Goal: Task Accomplishment & Management: Use online tool/utility

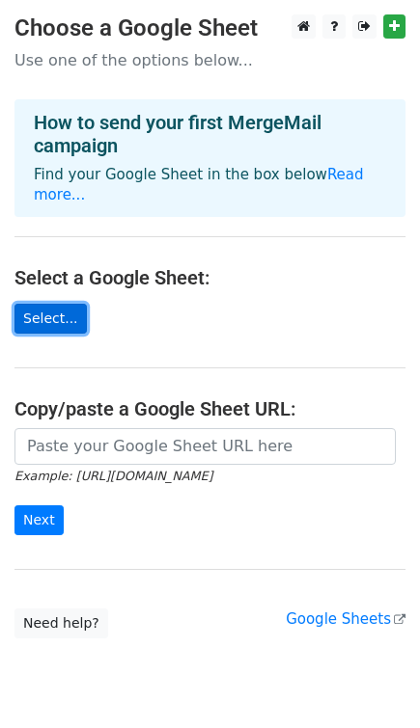
click at [56, 304] on link "Select..." at bounding box center [50, 319] width 72 height 30
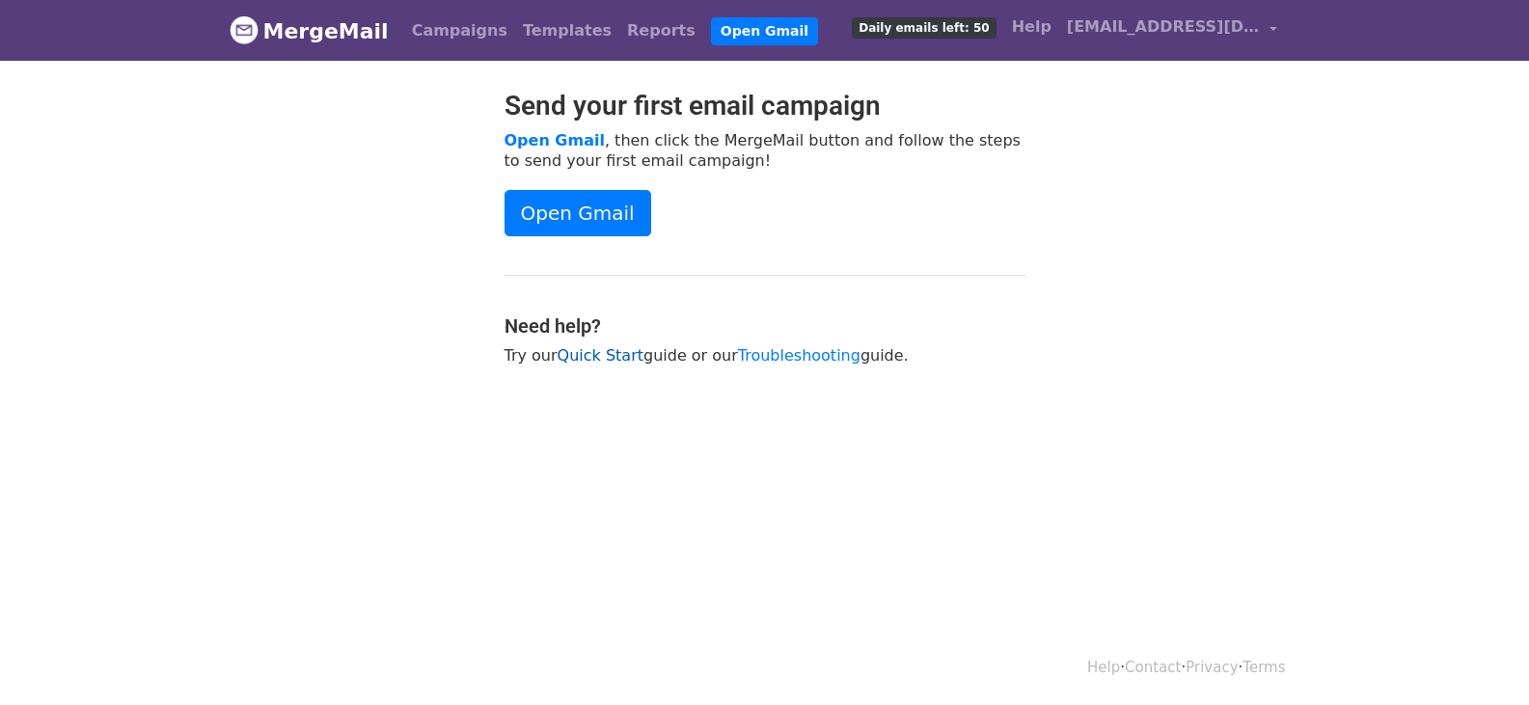
click at [601, 354] on link "Quick Start" at bounding box center [601, 355] width 86 height 18
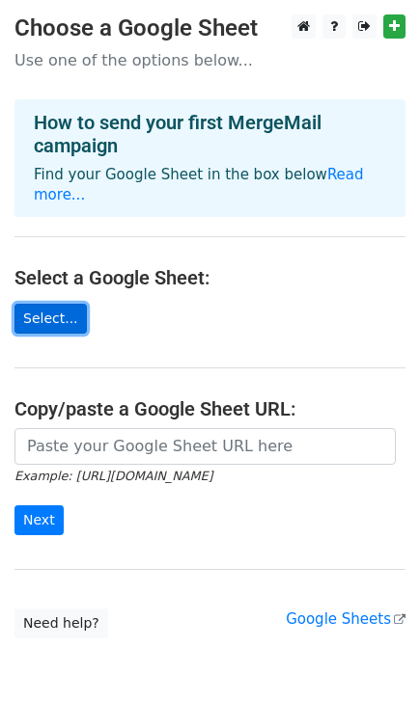
click at [41, 304] on link "Select..." at bounding box center [50, 319] width 72 height 30
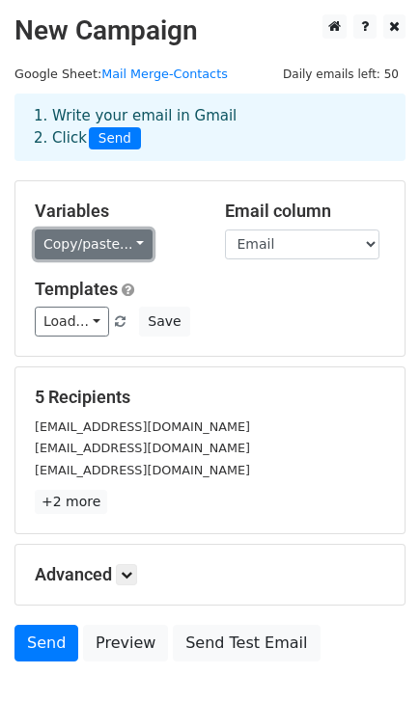
click at [122, 246] on link "Copy/paste..." at bounding box center [94, 245] width 118 height 30
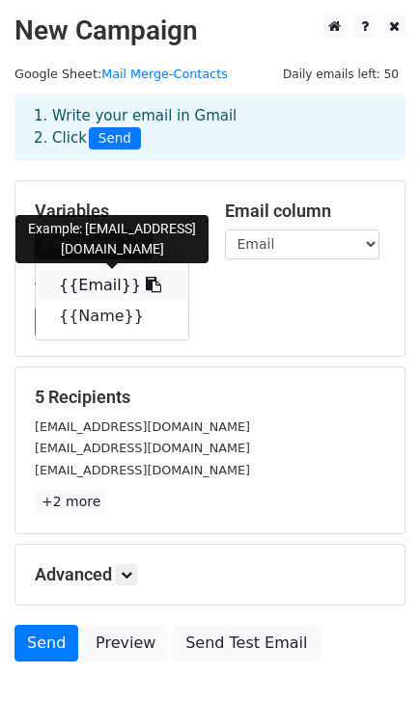
click at [97, 281] on link "{{Email}}" at bounding box center [112, 285] width 152 height 31
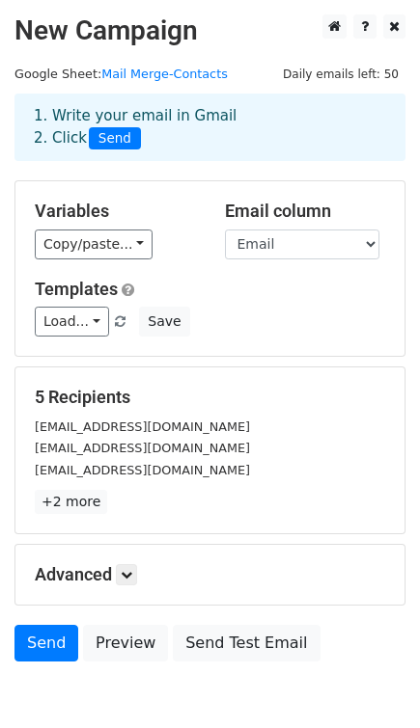
scroll to position [98, 0]
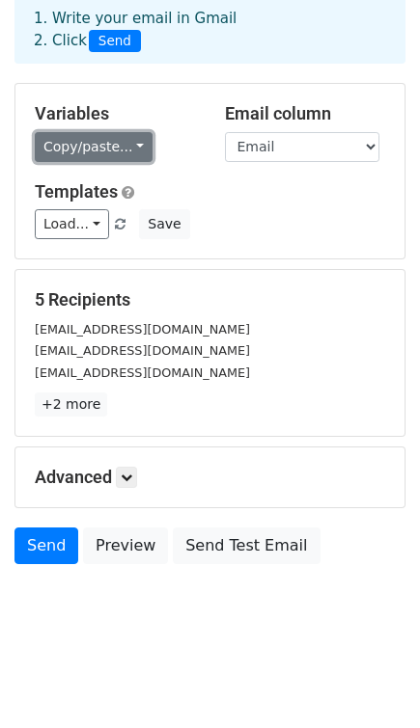
click at [106, 145] on link "Copy/paste..." at bounding box center [94, 147] width 118 height 30
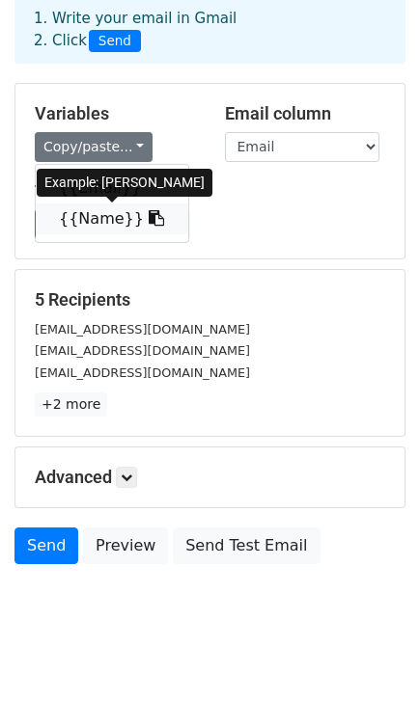
click at [91, 226] on link "{{Name}}" at bounding box center [112, 219] width 152 height 31
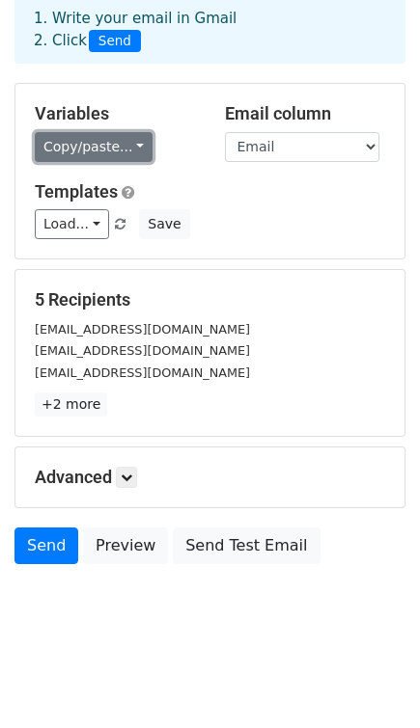
click at [124, 149] on link "Copy/paste..." at bounding box center [94, 147] width 118 height 30
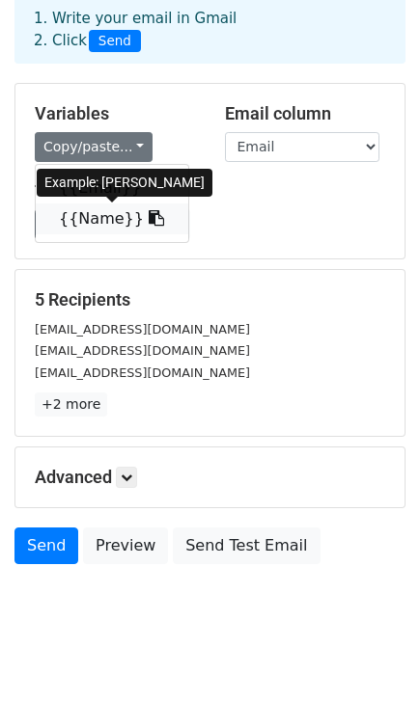
click at [97, 219] on link "{{Name}}" at bounding box center [112, 219] width 152 height 31
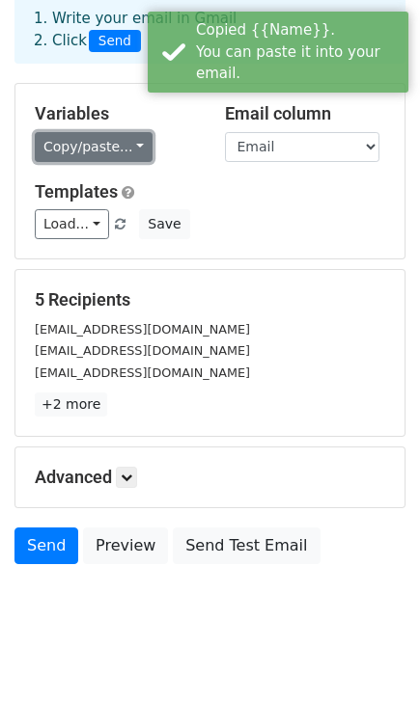
click at [97, 149] on link "Copy/paste..." at bounding box center [94, 147] width 118 height 30
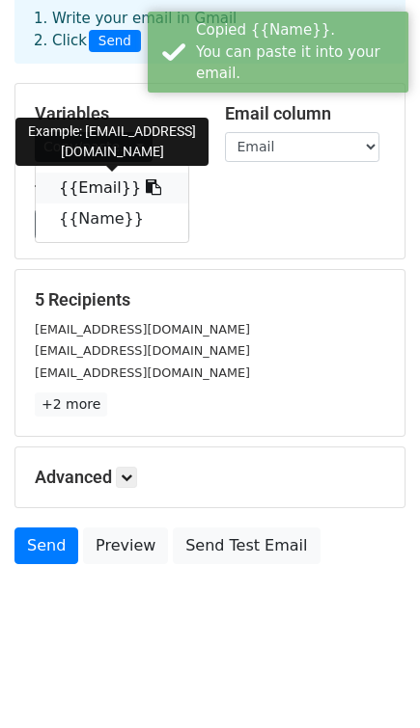
click at [92, 179] on link "{{Email}}" at bounding box center [112, 188] width 152 height 31
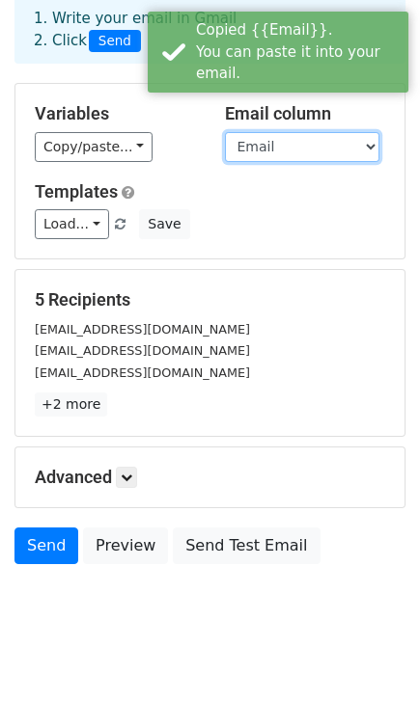
click at [308, 135] on select "Email Name" at bounding box center [302, 147] width 154 height 30
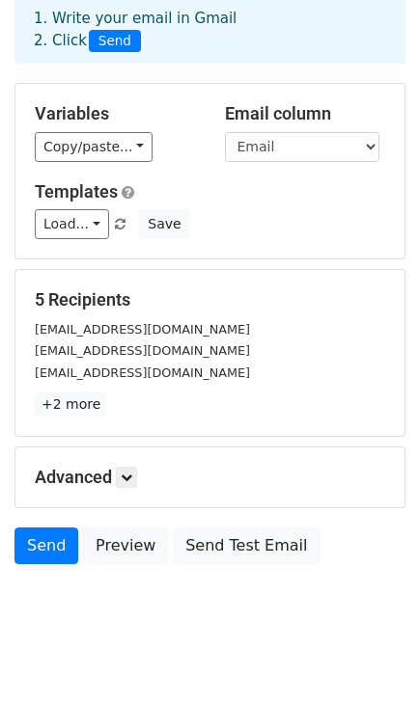
click at [164, 174] on div "Variables Copy/paste... {{Email}} {{Name}} Email column Email Name Templates Lo…" at bounding box center [209, 171] width 389 height 175
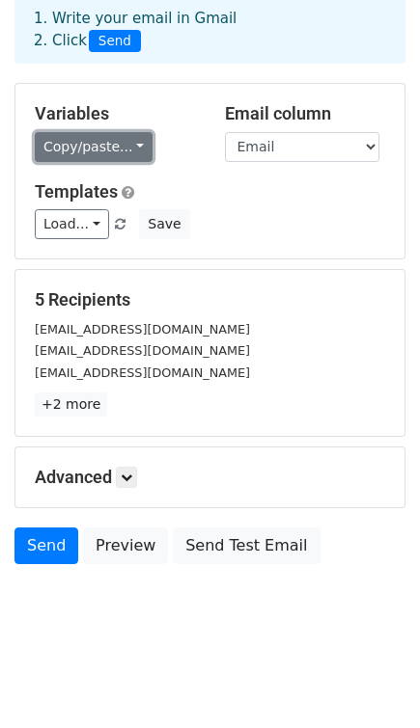
click at [117, 142] on link "Copy/paste..." at bounding box center [94, 147] width 118 height 30
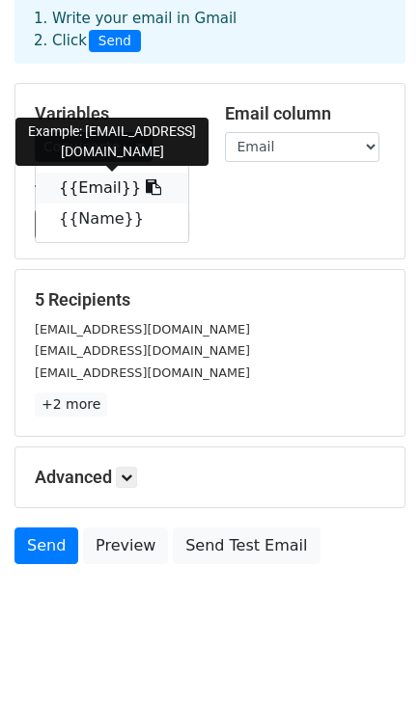
click at [99, 189] on link "{{Email}}" at bounding box center [112, 188] width 152 height 31
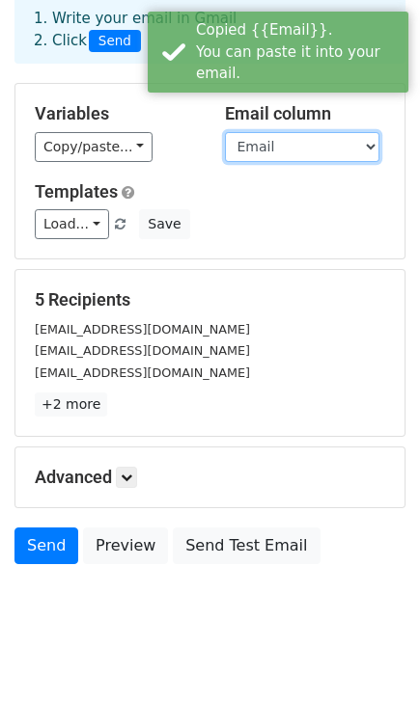
click at [293, 147] on select "Email Name" at bounding box center [302, 147] width 154 height 30
click at [225, 132] on select "Email Name" at bounding box center [302, 147] width 154 height 30
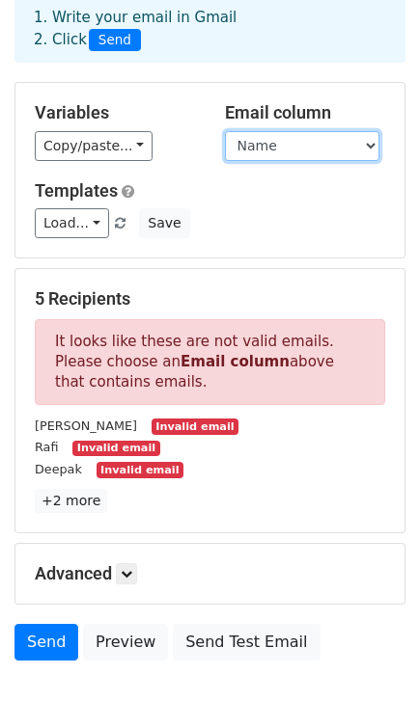
click at [279, 150] on select "Email Name" at bounding box center [302, 146] width 154 height 30
select select "Email"
click at [225, 131] on select "Email Name" at bounding box center [302, 146] width 154 height 30
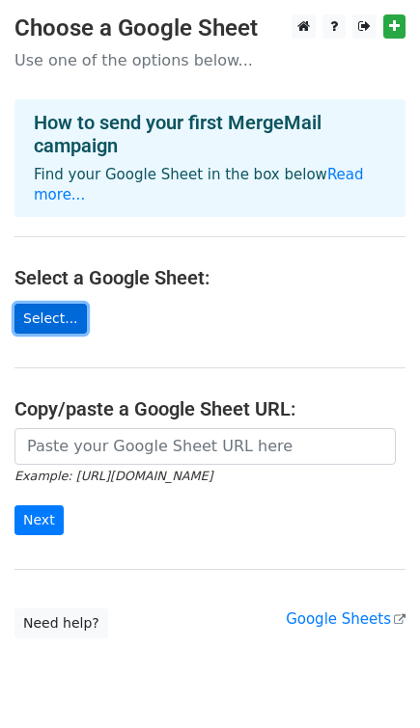
click at [63, 304] on link "Select..." at bounding box center [50, 319] width 72 height 30
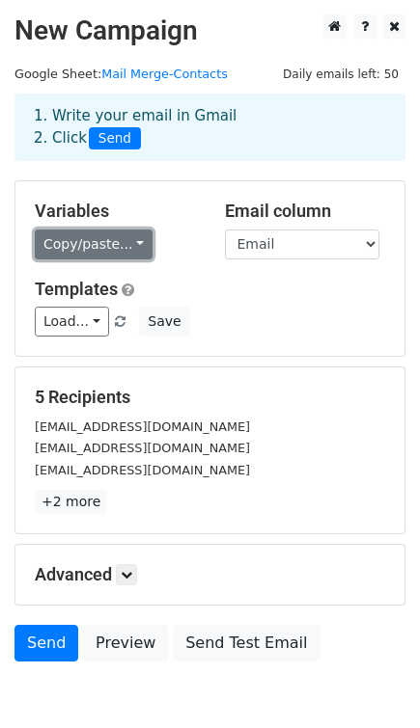
click at [136, 245] on link "Copy/paste..." at bounding box center [94, 245] width 118 height 30
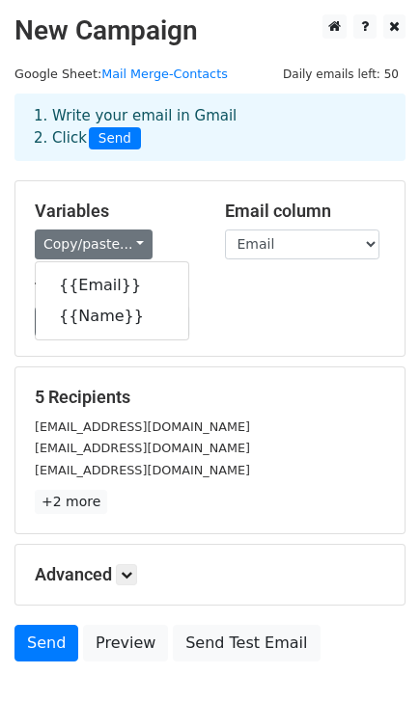
click at [237, 293] on h5 "Templates" at bounding box center [210, 289] width 350 height 21
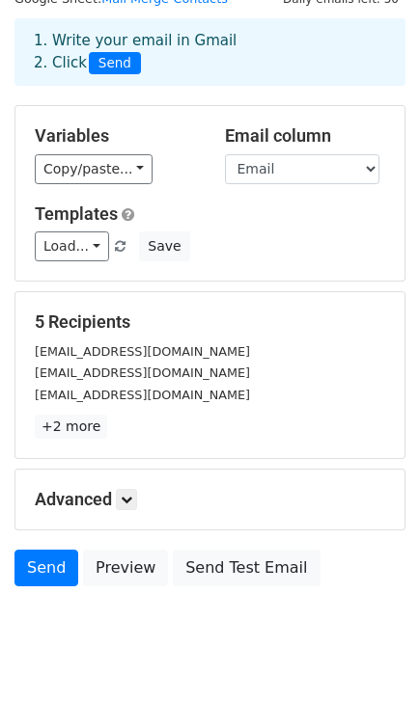
scroll to position [98, 0]
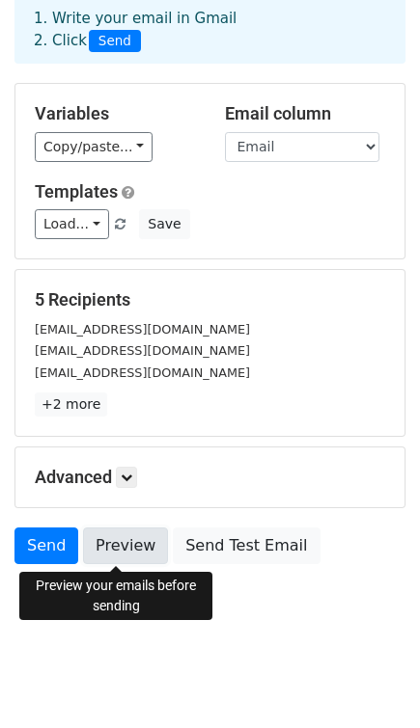
click at [111, 550] on link "Preview" at bounding box center [125, 546] width 85 height 37
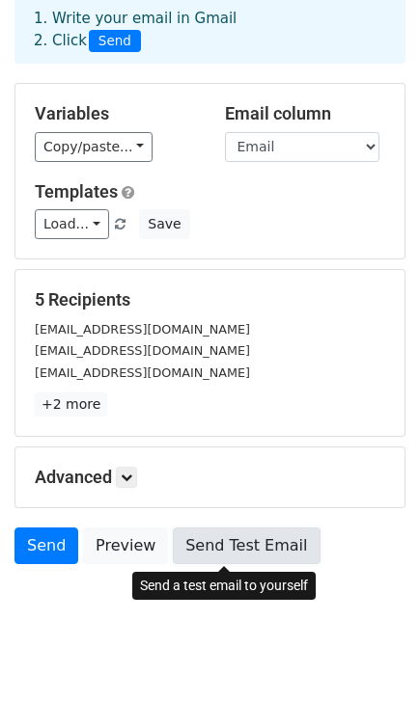
click at [237, 553] on link "Send Test Email" at bounding box center [246, 546] width 147 height 37
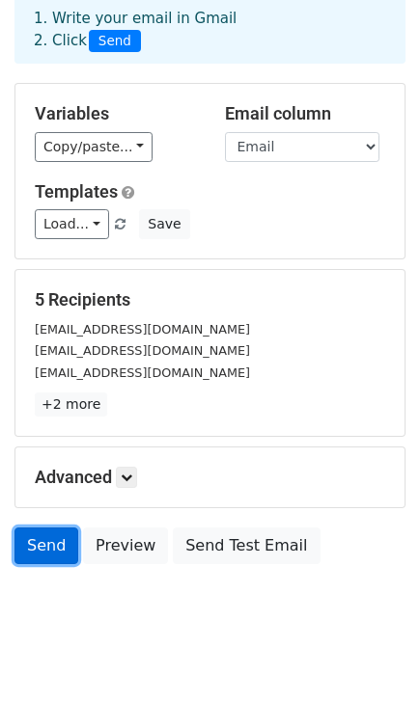
click at [41, 540] on link "Send" at bounding box center [46, 546] width 64 height 37
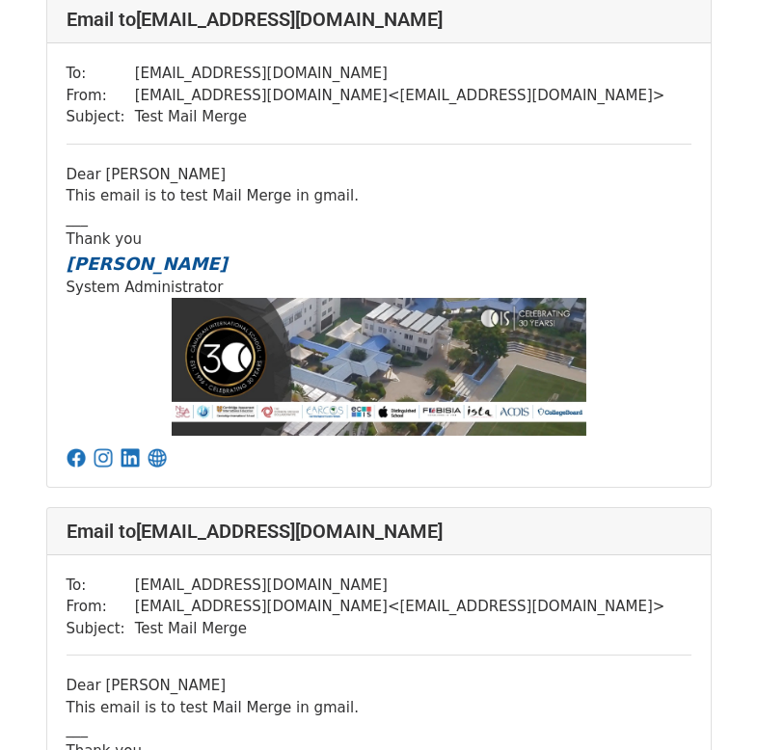
scroll to position [1833, 0]
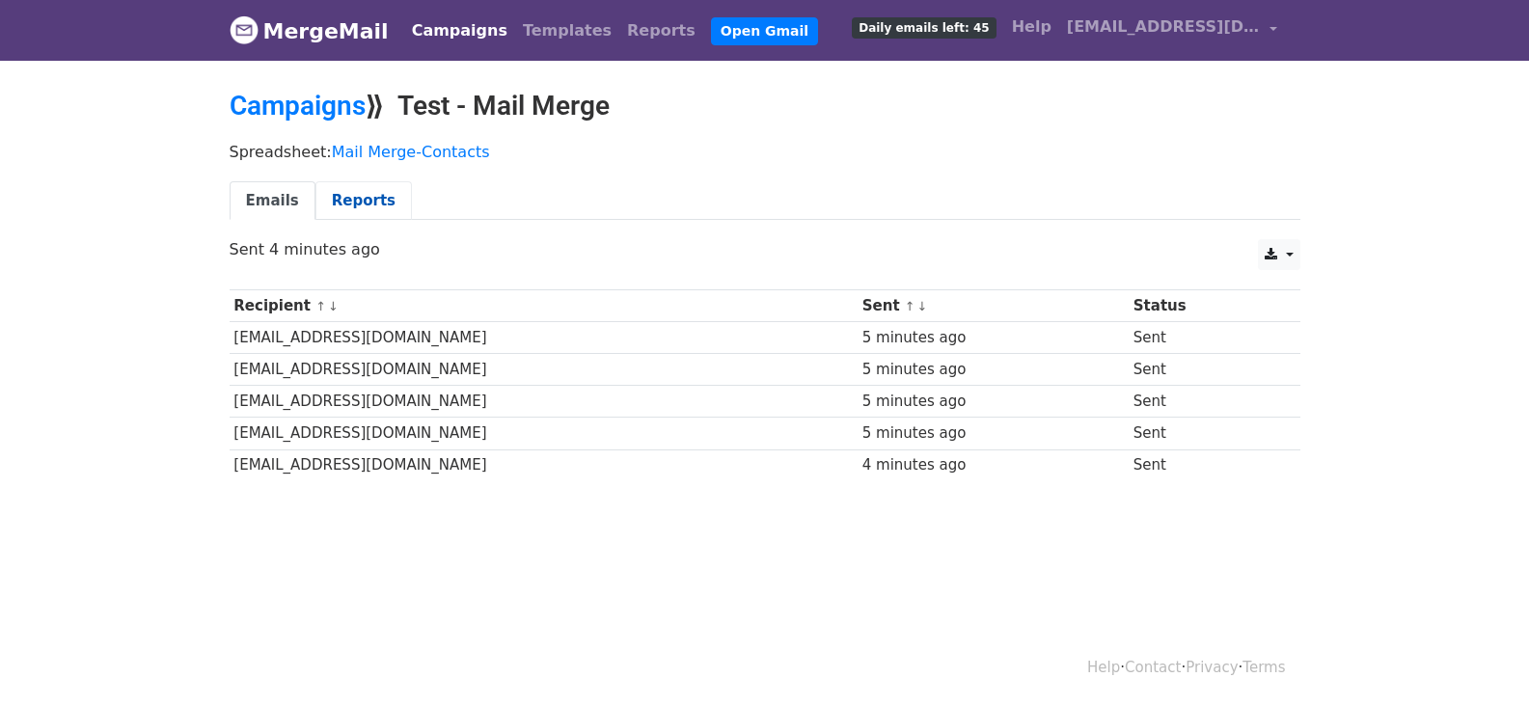
click at [344, 198] on link "Reports" at bounding box center [363, 201] width 96 height 40
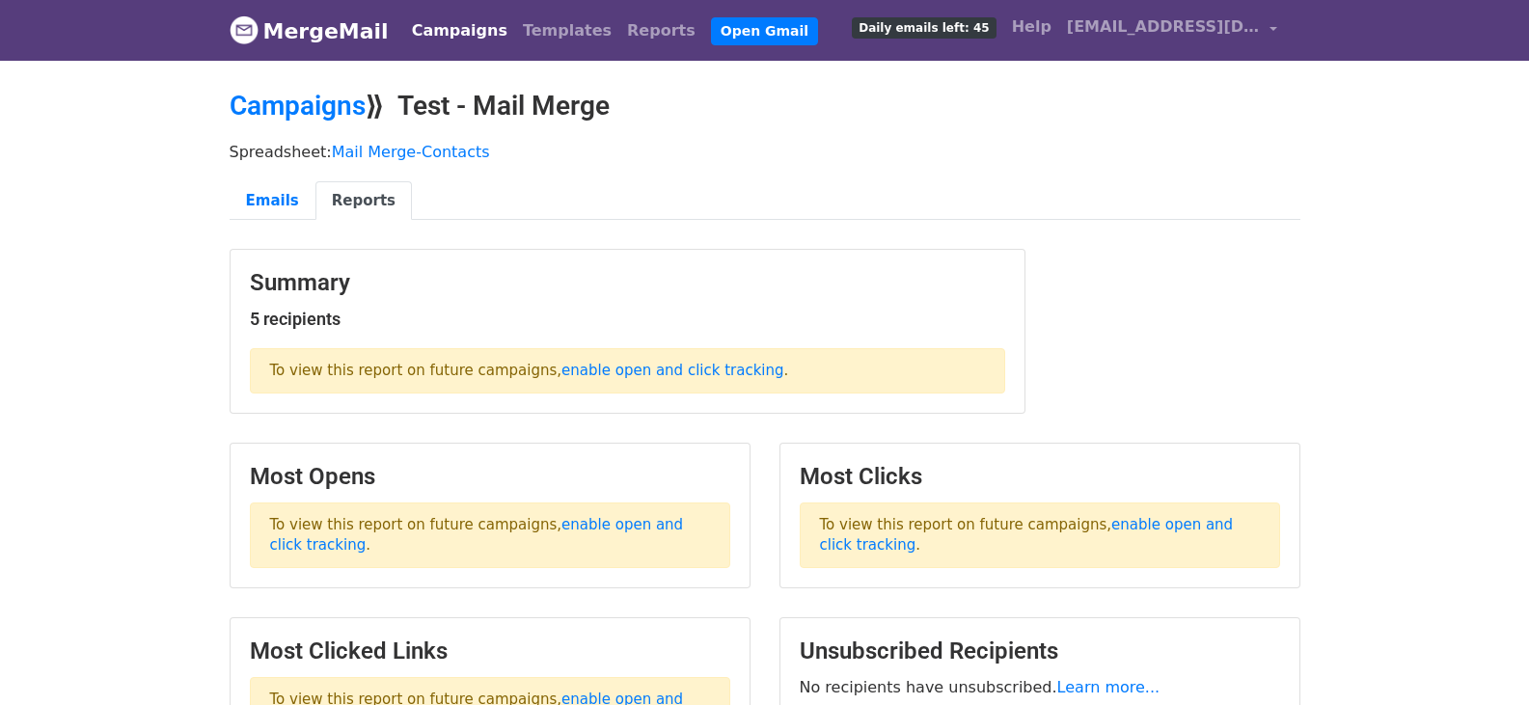
click at [995, 30] on span "Daily emails left: 45" at bounding box center [924, 27] width 144 height 21
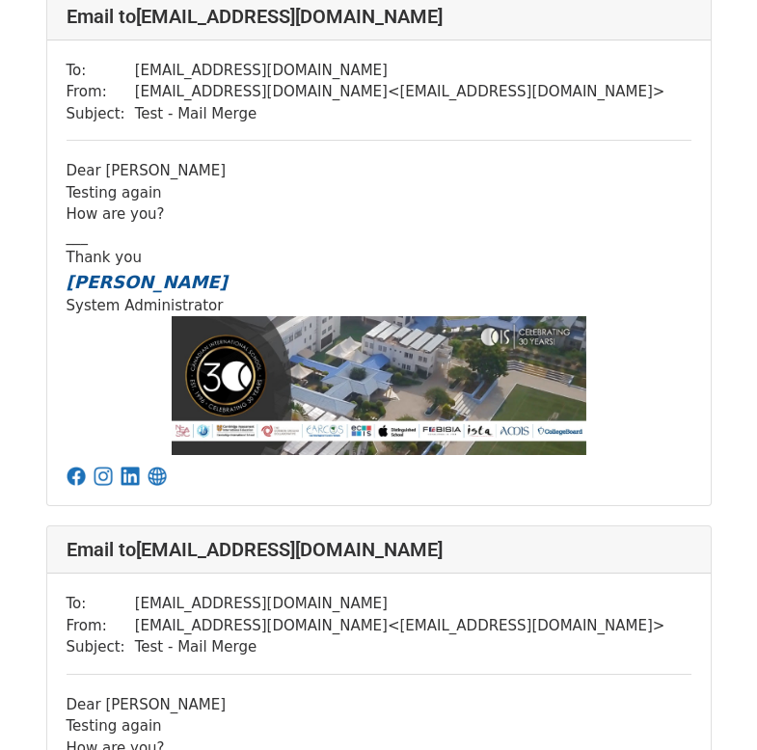
scroll to position [478, 0]
